Goal: Find specific page/section: Find specific page/section

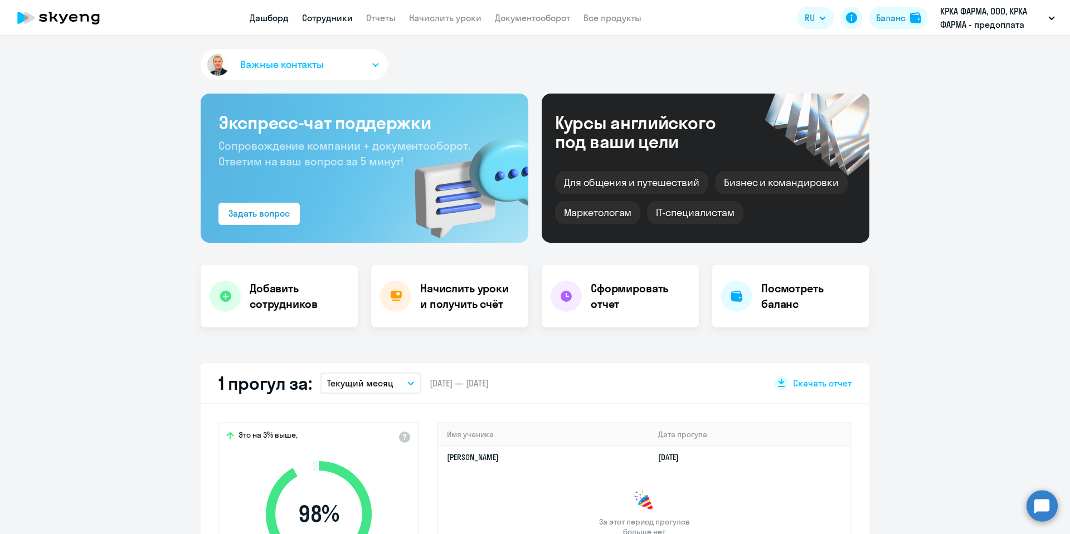
click at [341, 16] on link "Сотрудники" at bounding box center [327, 17] width 51 height 11
select select "30"
drag, startPoint x: 323, startPoint y: 16, endPoint x: 309, endPoint y: 48, distance: 35.7
click at [323, 17] on link "Сотрудники" at bounding box center [327, 17] width 51 height 11
select select "30"
